Goal: Task Accomplishment & Management: Manage account settings

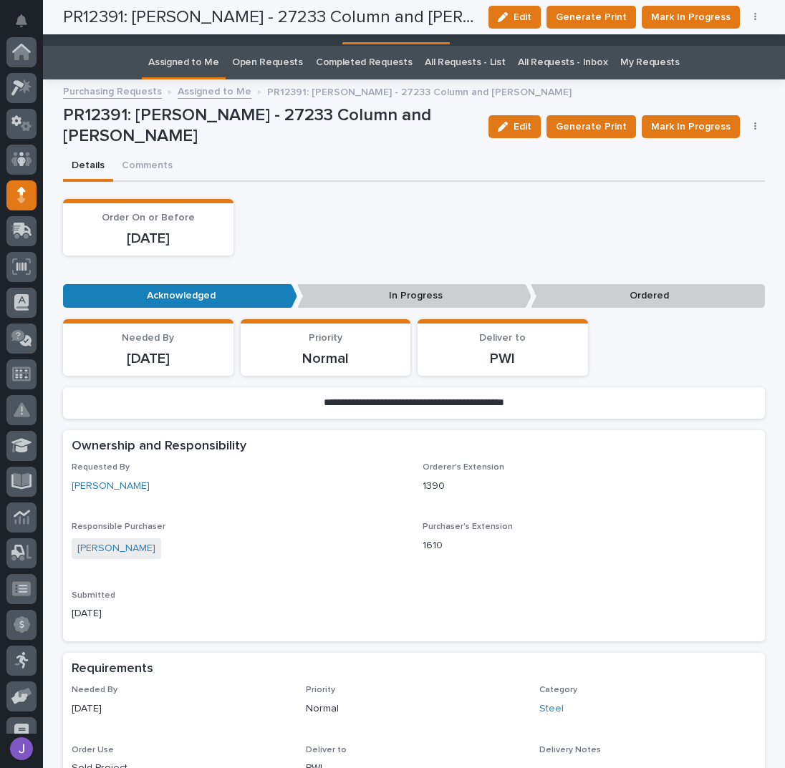
scroll to position [143, 0]
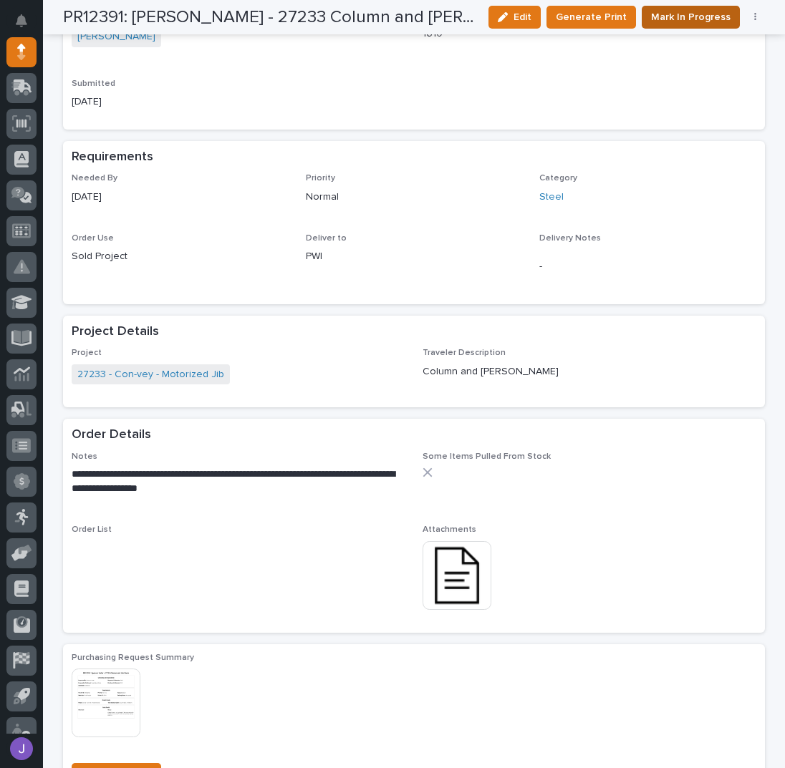
click at [672, 20] on span "Mark In Progress" at bounding box center [690, 17] width 79 height 17
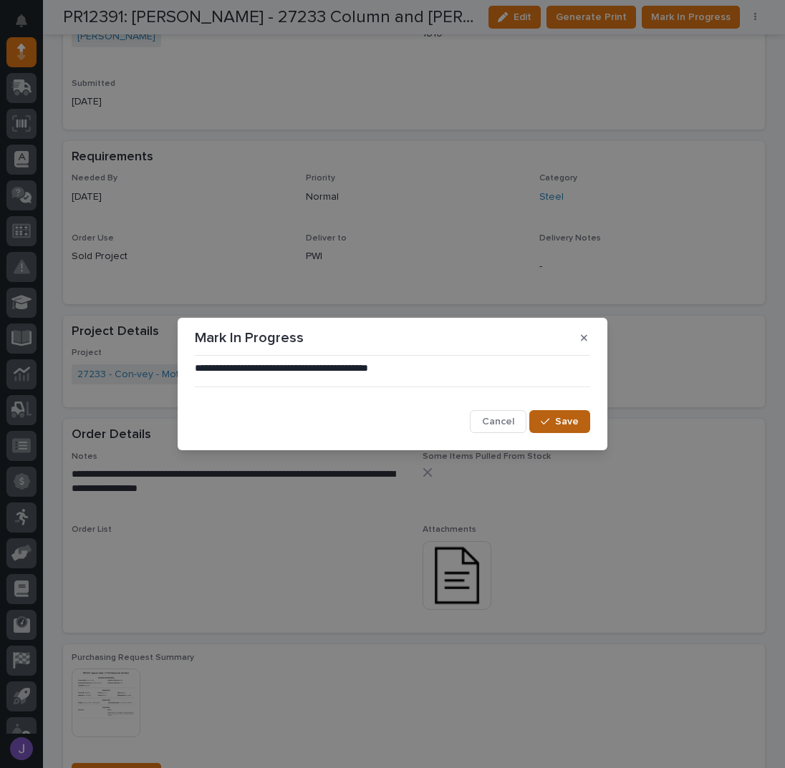
click at [562, 420] on span "Save" at bounding box center [567, 421] width 24 height 13
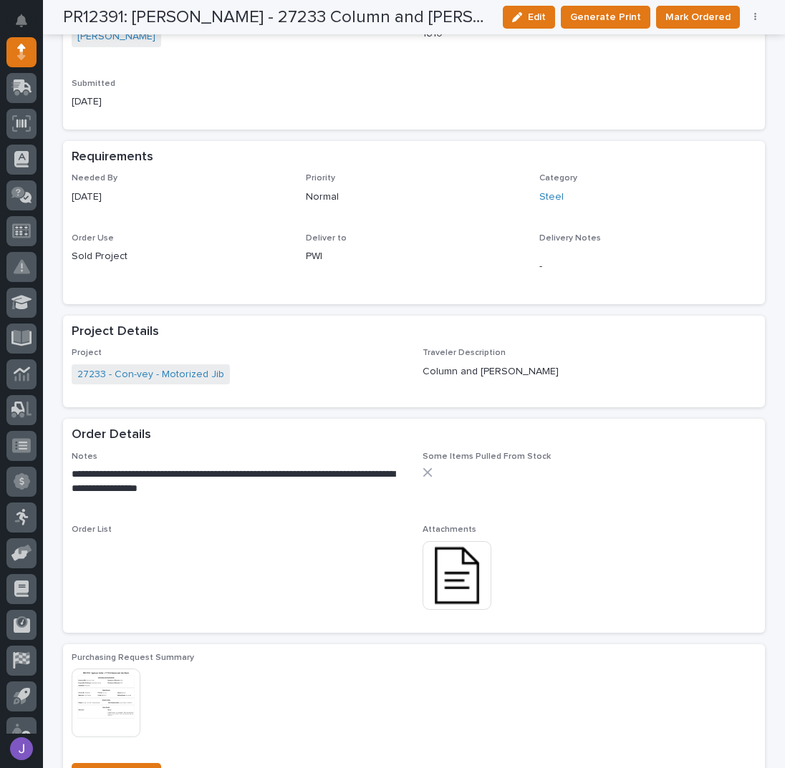
scroll to position [510, 0]
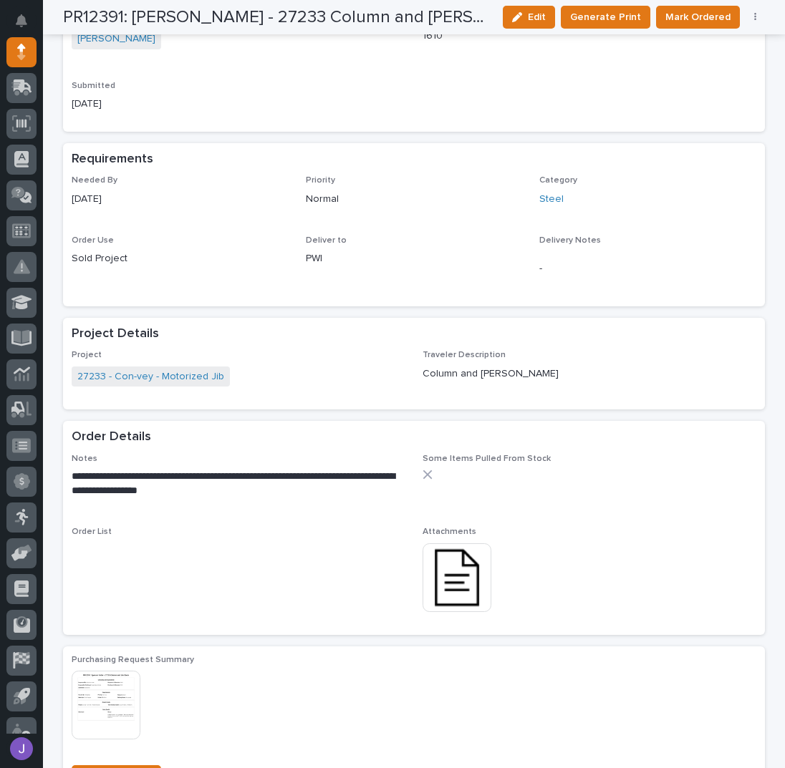
click at [464, 563] on img at bounding box center [457, 578] width 69 height 69
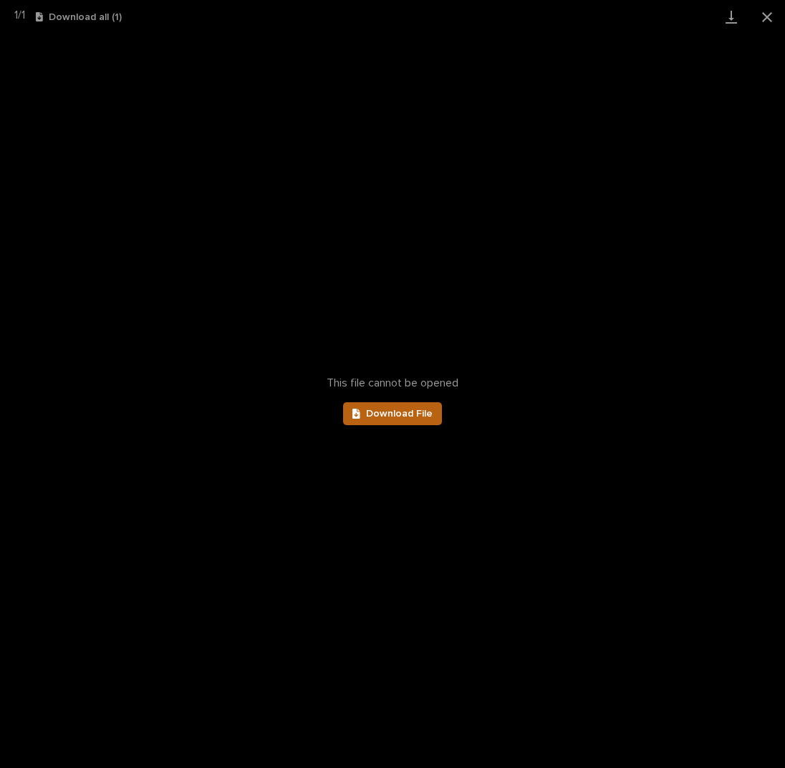
click at [410, 415] on span "Download File" at bounding box center [399, 414] width 67 height 10
click at [762, 14] on button "Close gallery" at bounding box center [767, 17] width 36 height 34
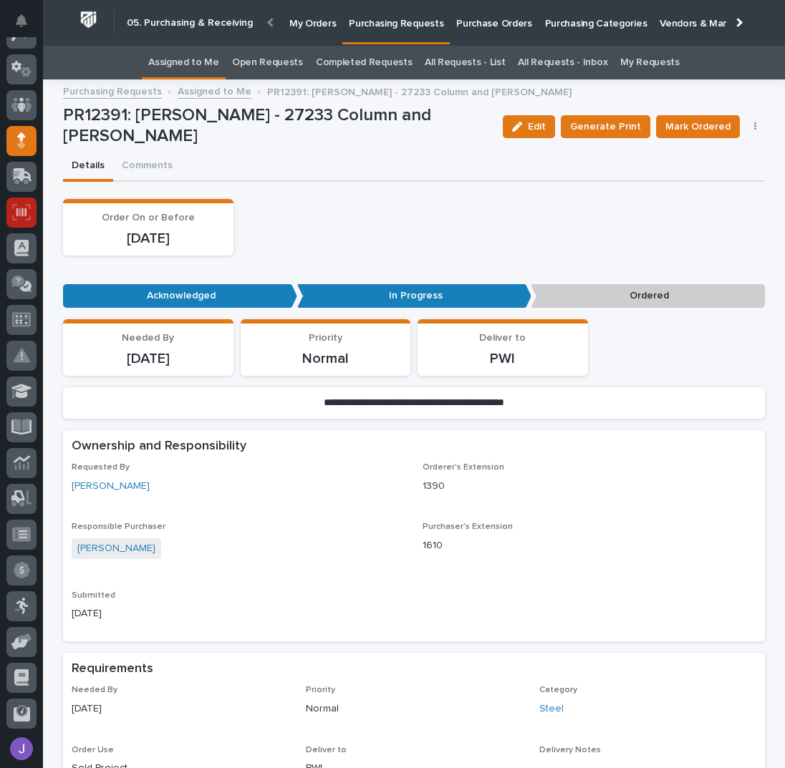
scroll to position [0, 0]
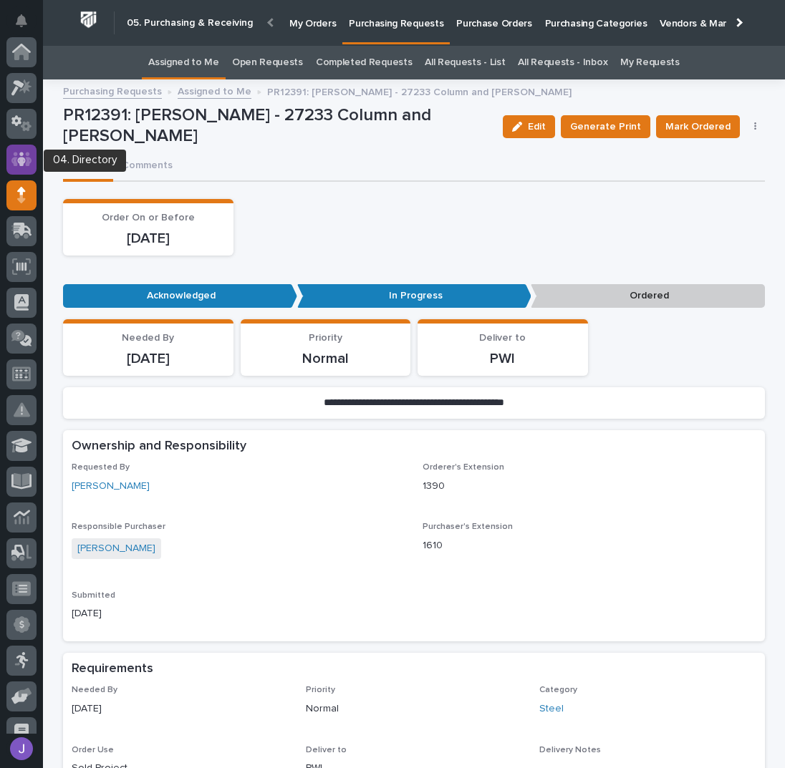
click at [24, 152] on icon at bounding box center [21, 159] width 21 height 16
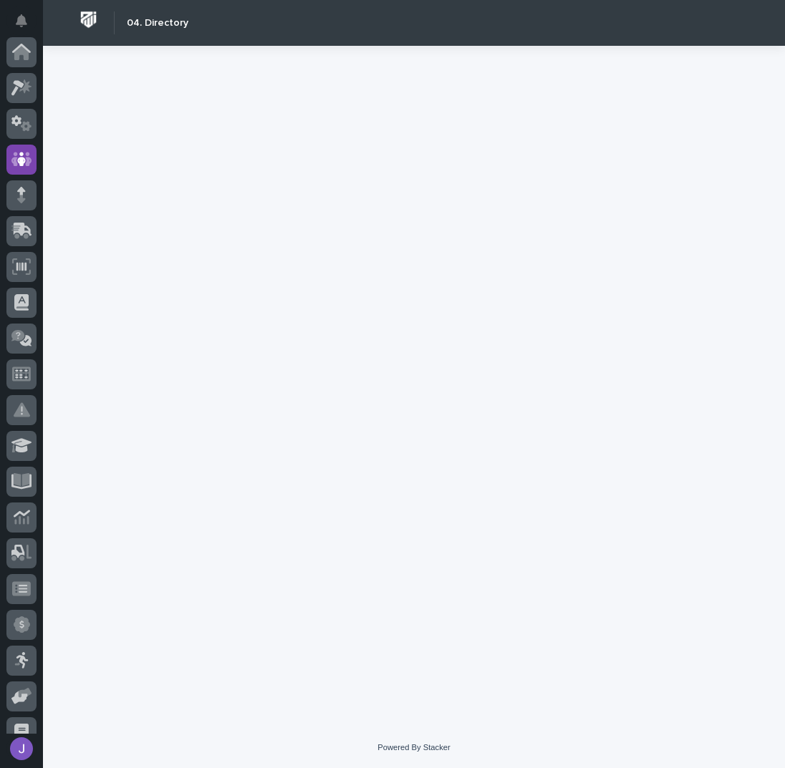
scroll to position [107, 0]
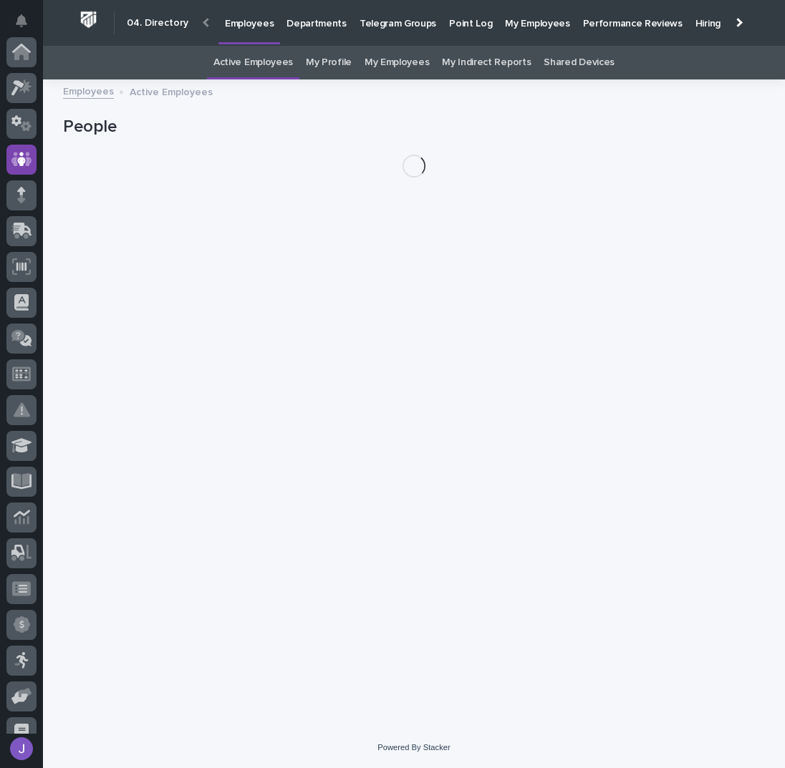
scroll to position [107, 0]
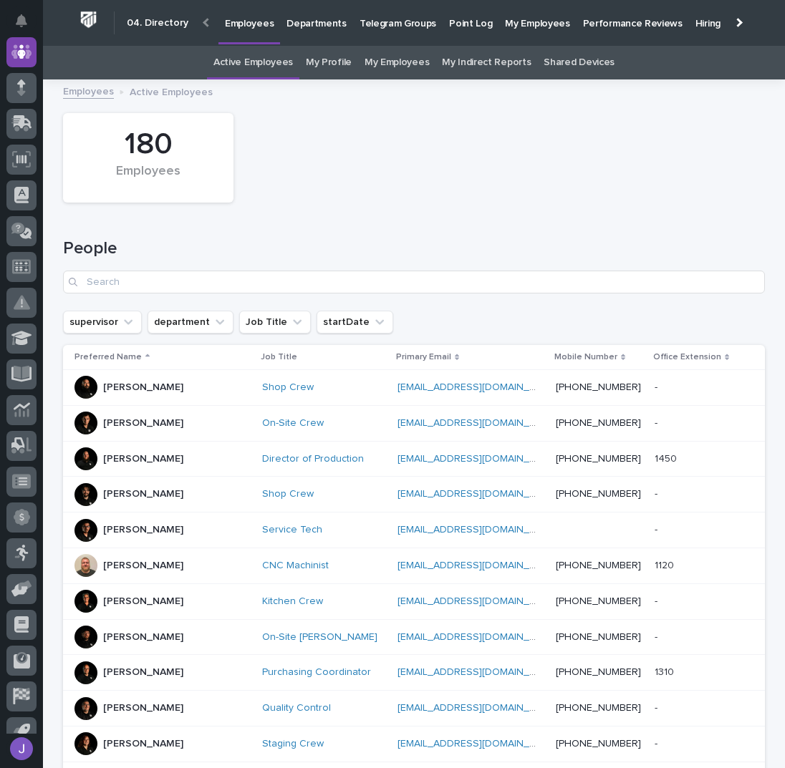
click at [329, 60] on link "My Profile" at bounding box center [329, 63] width 46 height 34
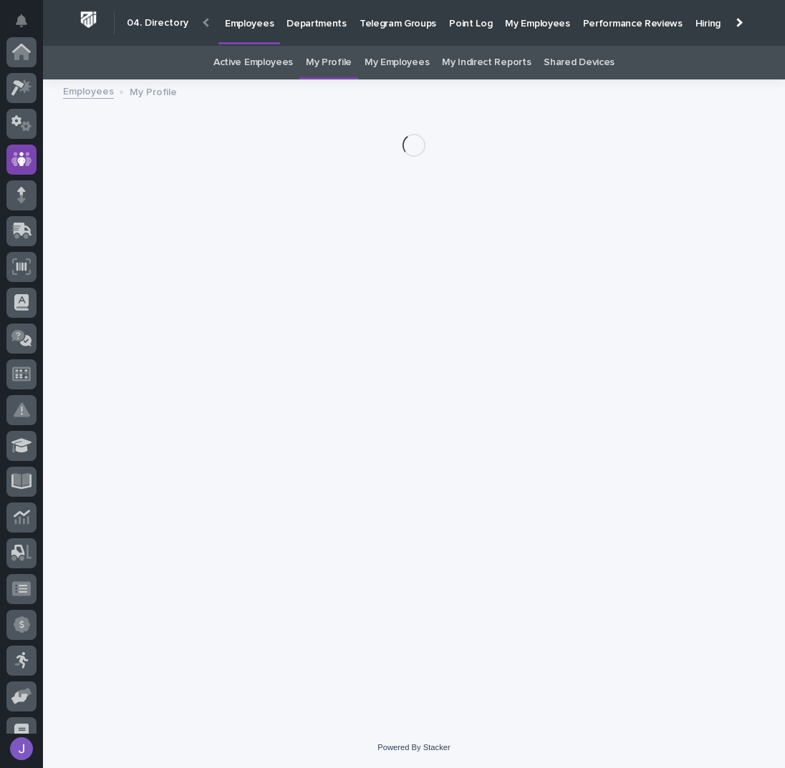
scroll to position [107, 0]
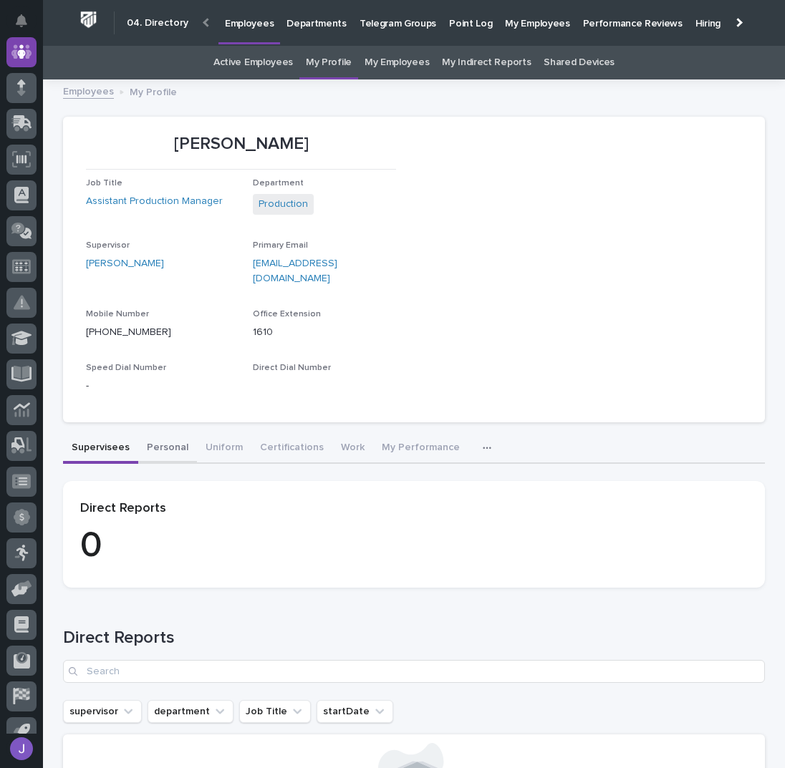
click at [164, 434] on button "Personal" at bounding box center [167, 449] width 59 height 30
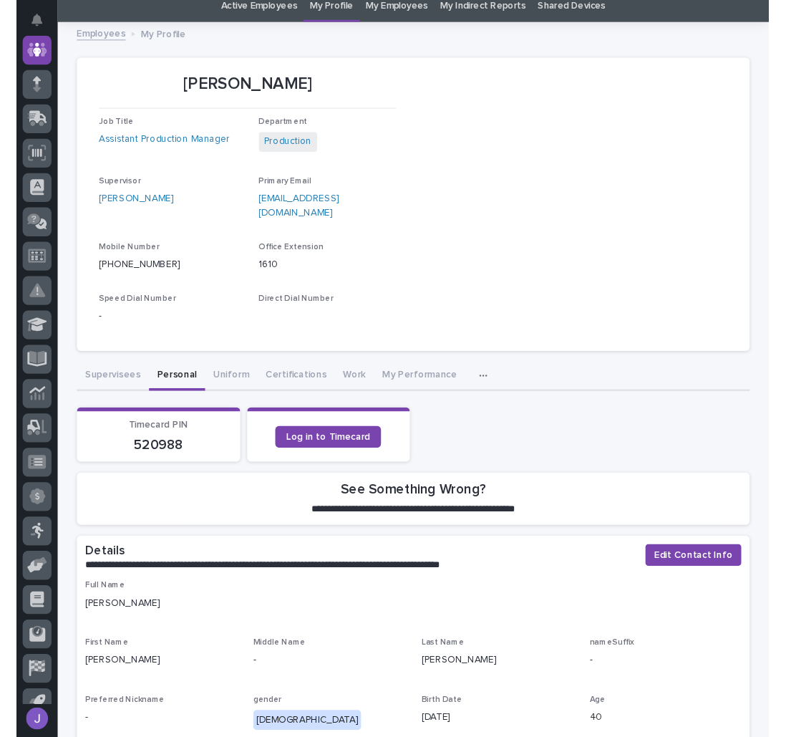
scroll to position [190, 0]
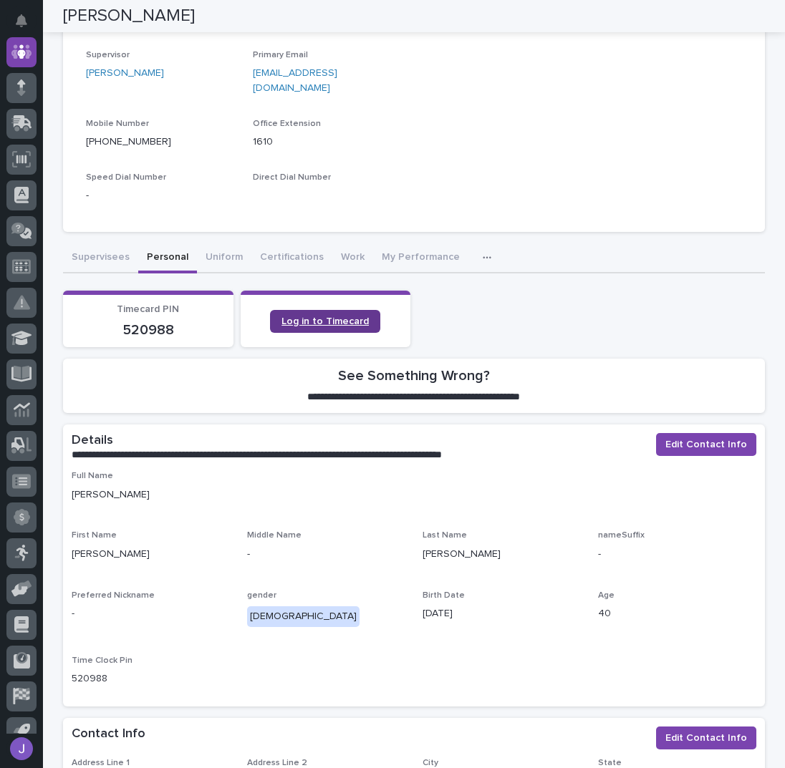
click at [327, 311] on link "Log in to Timecard" at bounding box center [325, 321] width 110 height 23
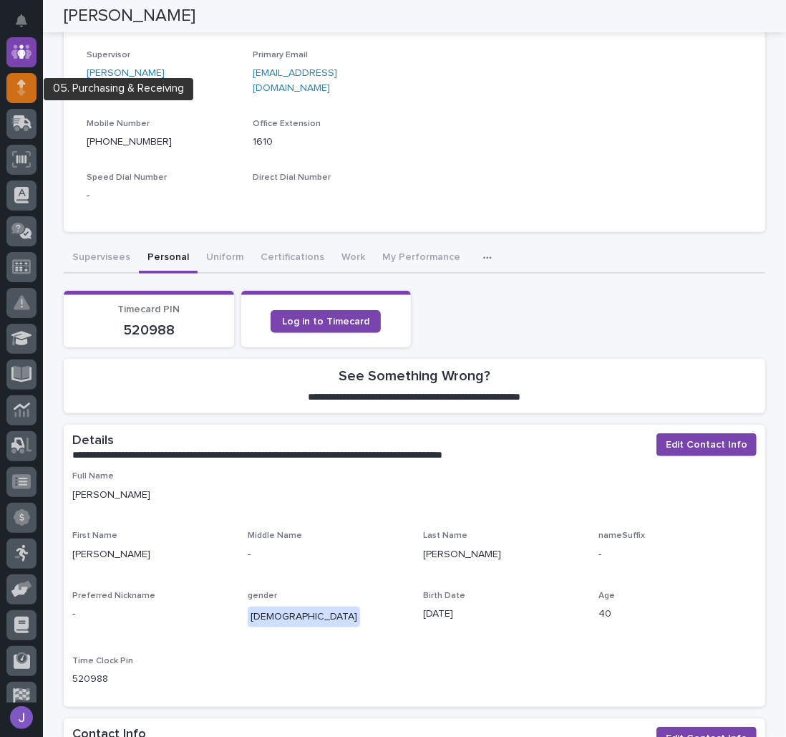
click at [29, 94] on div at bounding box center [21, 88] width 30 height 30
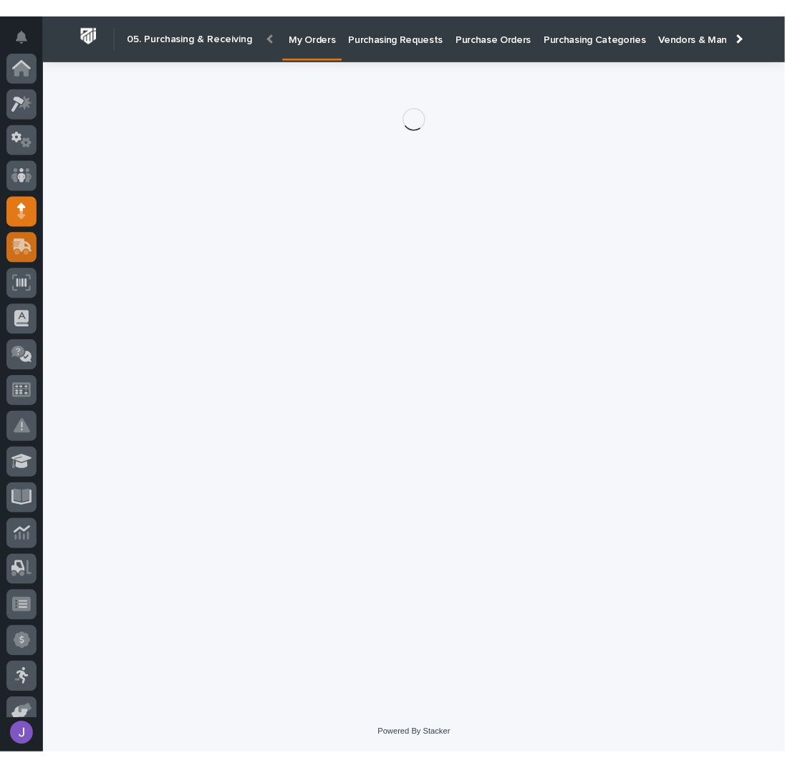
scroll to position [143, 0]
